Goal: Information Seeking & Learning: Find specific fact

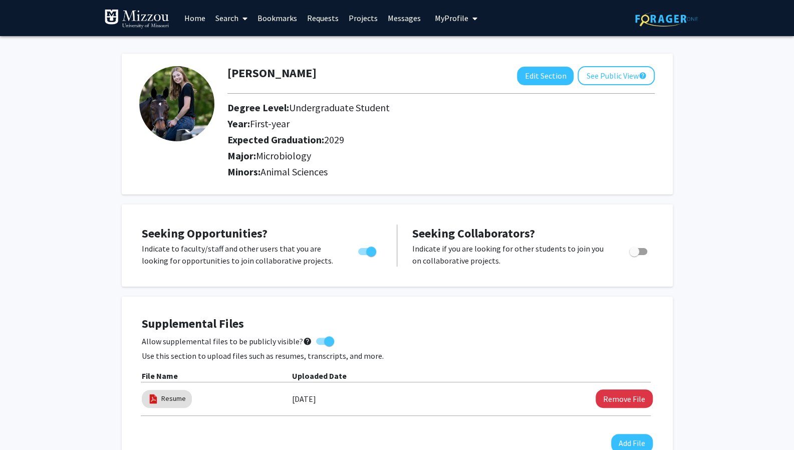
click at [324, 19] on link "Requests" at bounding box center [323, 18] width 42 height 35
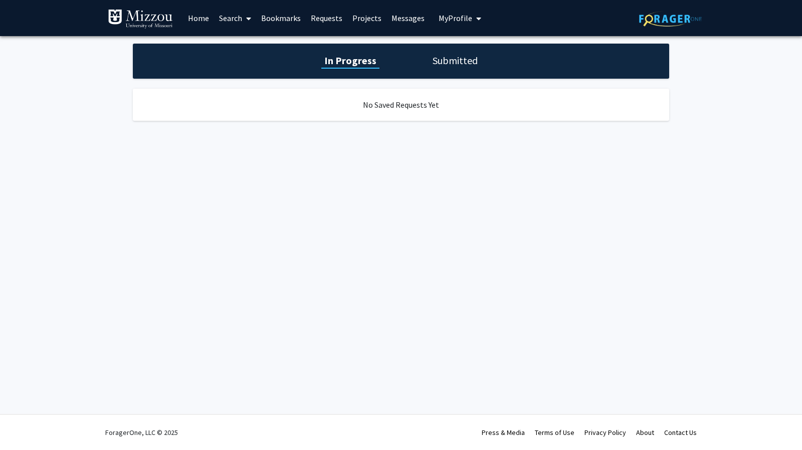
click at [354, 22] on link "Projects" at bounding box center [366, 18] width 39 height 35
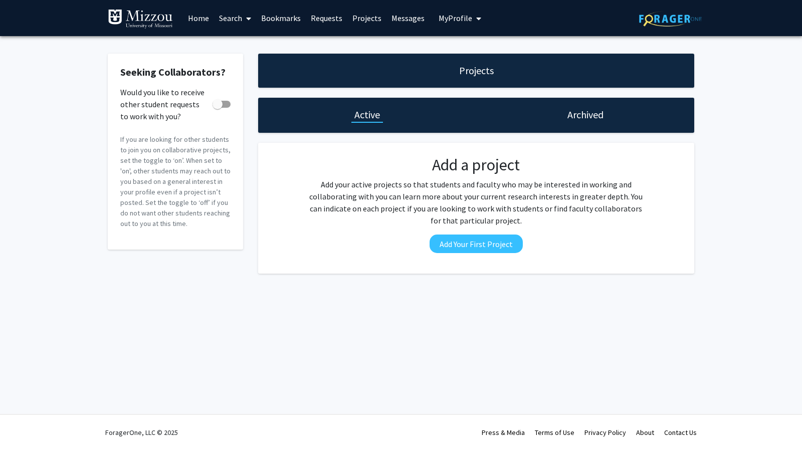
click at [403, 18] on link "Messages" at bounding box center [407, 18] width 43 height 35
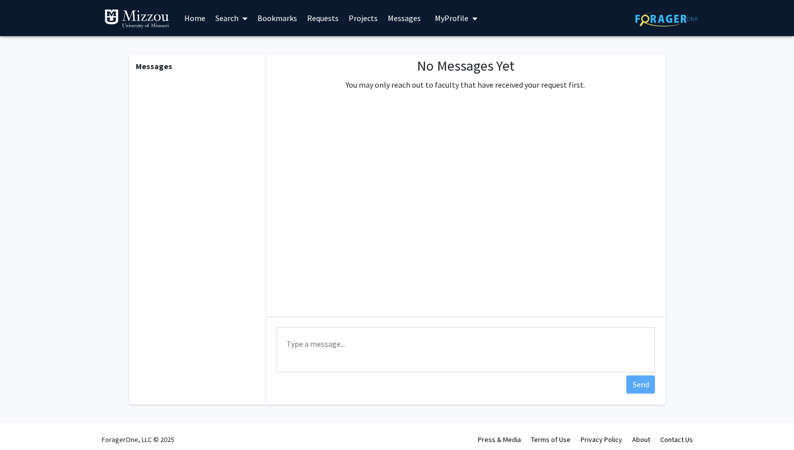
click at [440, 23] on span "My Profile" at bounding box center [452, 18] width 34 height 10
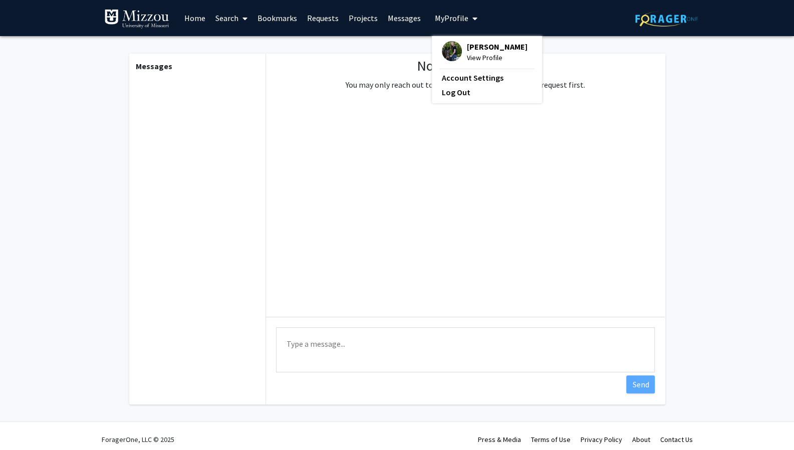
click at [409, 19] on link "Messages" at bounding box center [404, 18] width 43 height 35
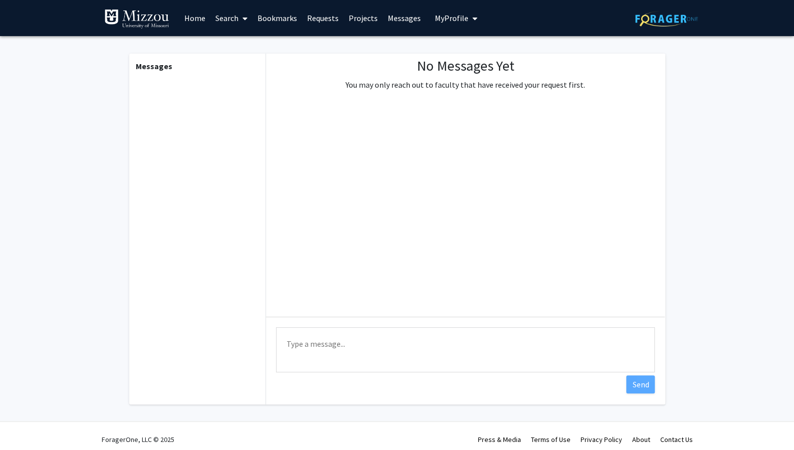
click at [195, 20] on link "Home" at bounding box center [194, 18] width 31 height 35
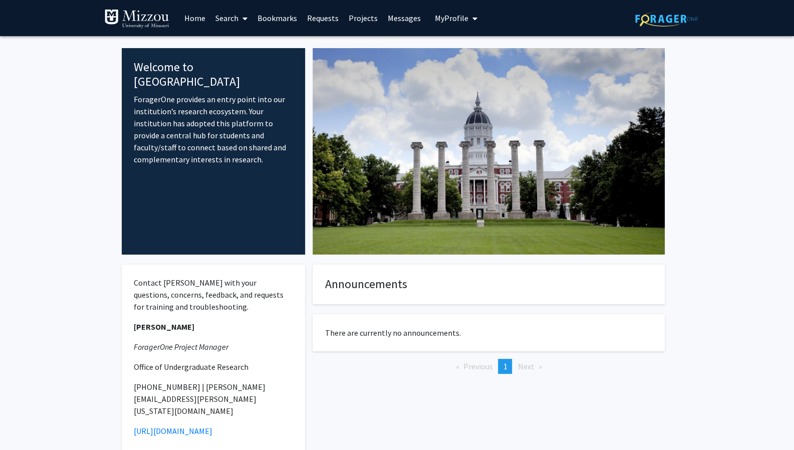
click at [229, 20] on link "Search" at bounding box center [231, 18] width 42 height 35
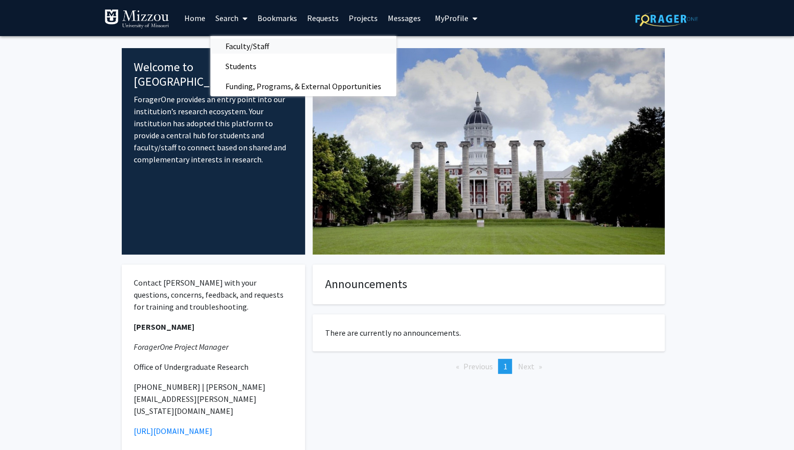
click at [251, 43] on span "Faculty/Staff" at bounding box center [247, 46] width 74 height 20
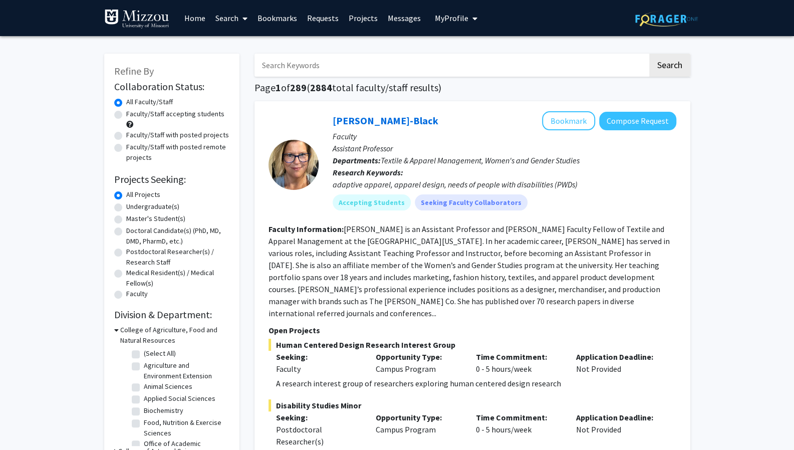
click at [274, 66] on input "Search Keywords" at bounding box center [451, 65] width 393 height 23
click at [649, 54] on button "Search" at bounding box center [669, 65] width 41 height 23
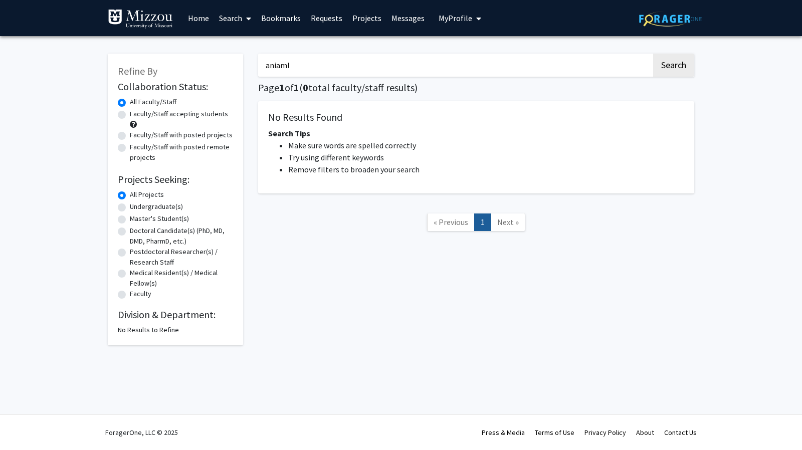
click at [274, 66] on input "aniaml" at bounding box center [454, 65] width 393 height 23
click at [653, 54] on button "Search" at bounding box center [673, 65] width 41 height 23
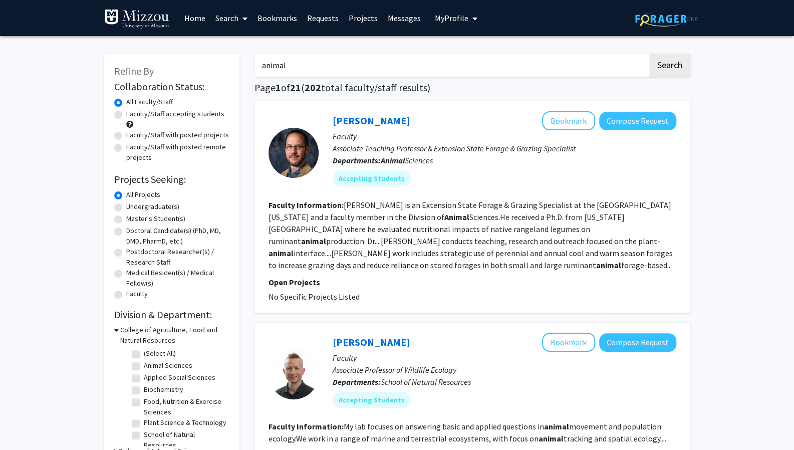
click at [338, 58] on input "animal" at bounding box center [451, 65] width 393 height 23
type input "joints"
click at [649, 54] on button "Search" at bounding box center [669, 65] width 41 height 23
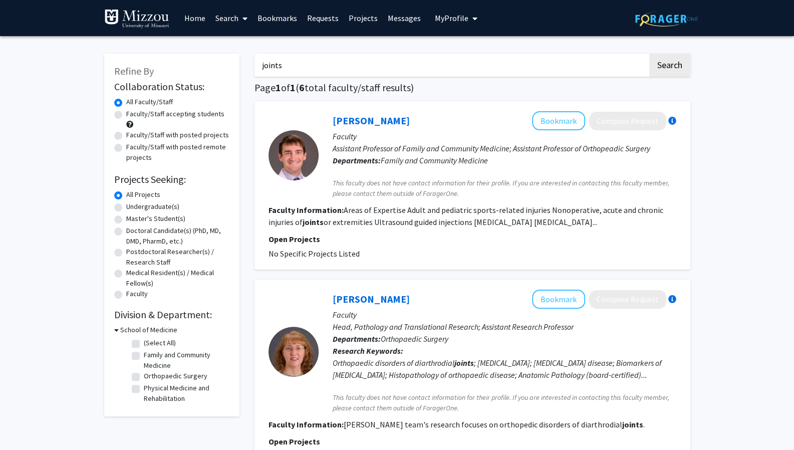
click at [165, 206] on label "Undergraduate(s)" at bounding box center [152, 206] width 53 height 11
click at [133, 206] on input "Undergraduate(s)" at bounding box center [129, 204] width 7 height 7
radio input "true"
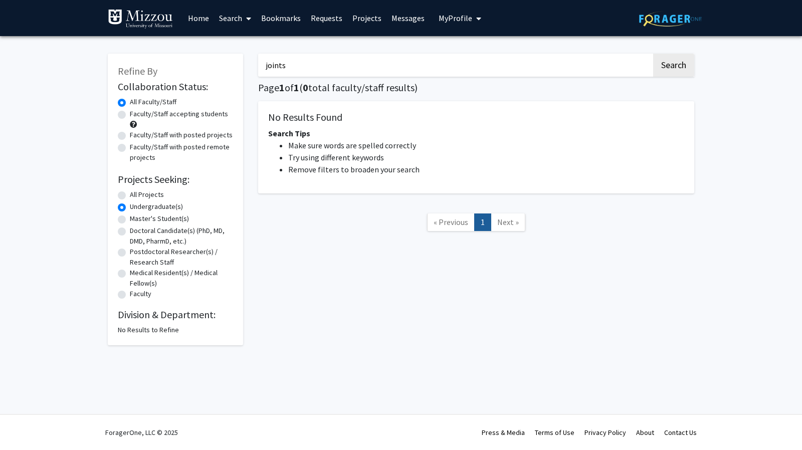
click at [317, 77] on div "joints Search Page 1 of 1 ( 0 total faculty/staff results) No Results Found Sea…" at bounding box center [476, 195] width 451 height 302
click at [311, 73] on input "joints" at bounding box center [454, 65] width 393 height 23
type input "joint"
click at [653, 54] on button "Search" at bounding box center [673, 65] width 41 height 23
radio input "true"
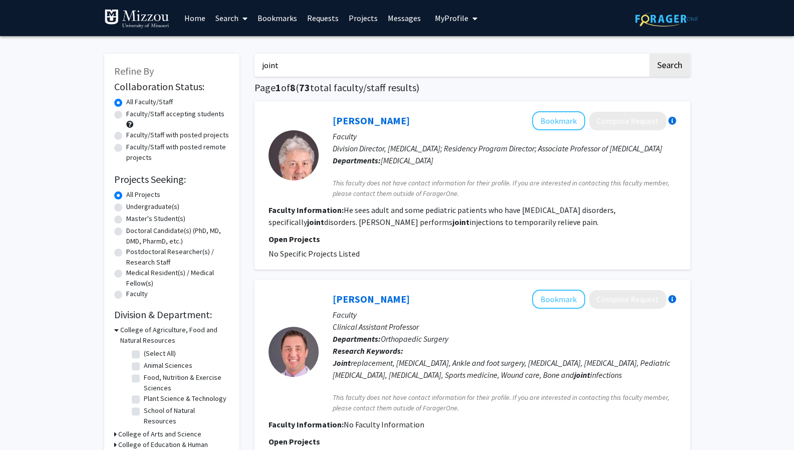
click at [286, 64] on input "joint" at bounding box center [451, 65] width 393 height 23
click at [649, 54] on button "Search" at bounding box center [669, 65] width 41 height 23
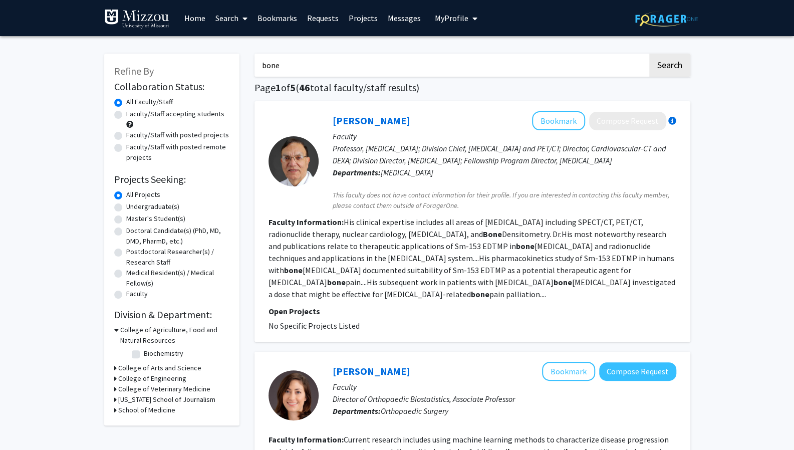
click at [355, 72] on input "bone" at bounding box center [451, 65] width 393 height 23
click at [649, 54] on button "Search" at bounding box center [669, 65] width 41 height 23
type input "bone deformation"
click at [649, 54] on button "Search" at bounding box center [669, 65] width 41 height 23
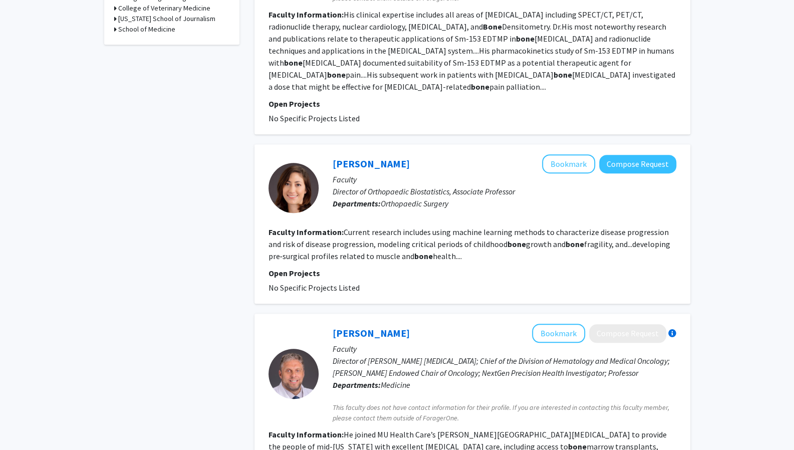
scroll to position [384, 0]
